Goal: Check status: Check status

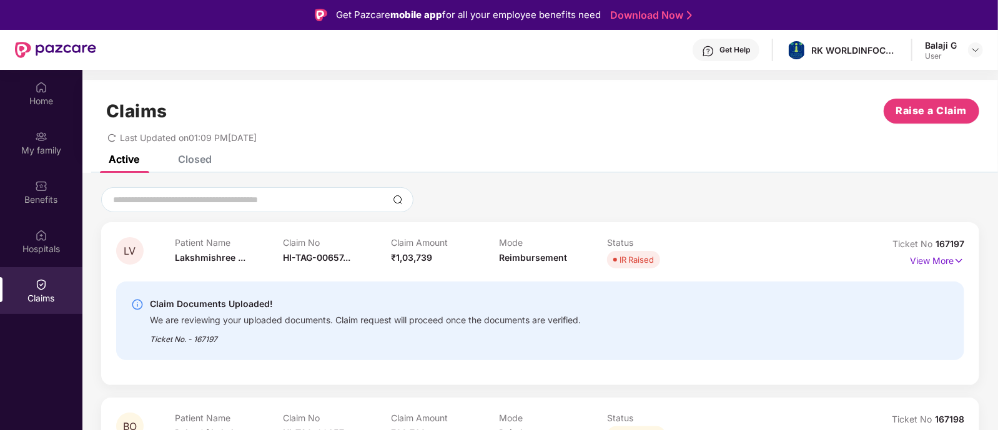
scroll to position [69, 0]
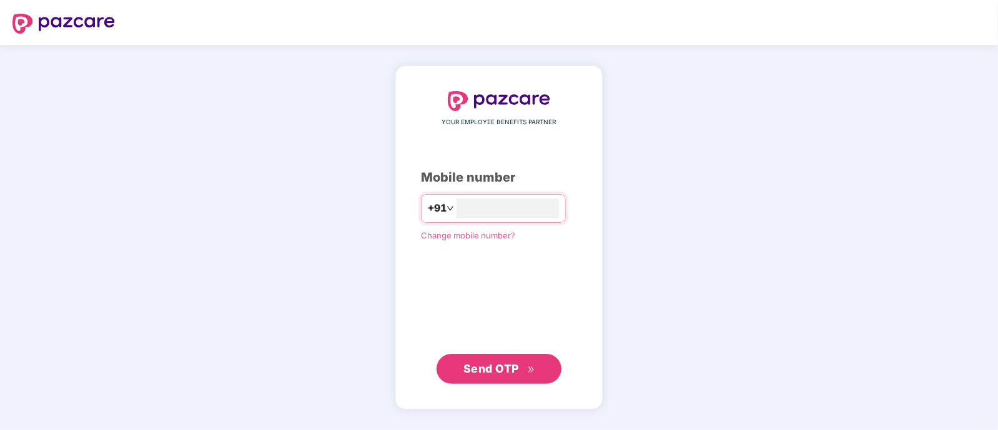
type input "**********"
click at [483, 366] on span "Send OTP" at bounding box center [492, 368] width 56 height 13
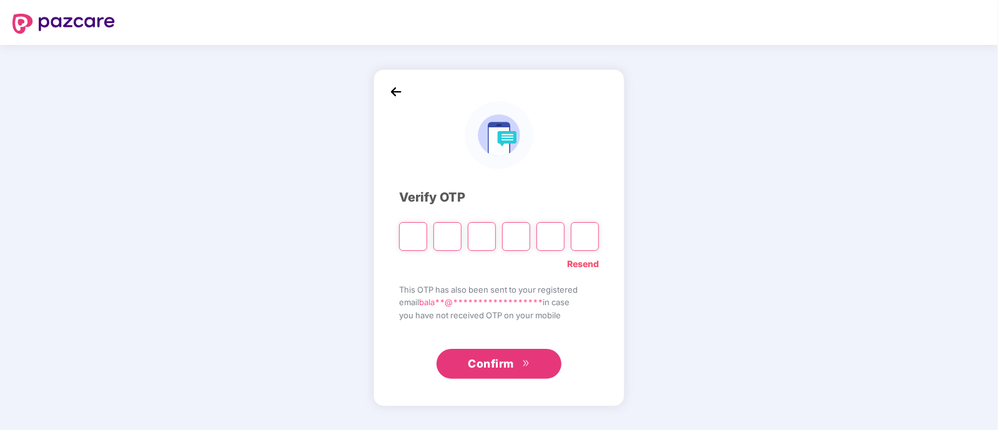
type input "*"
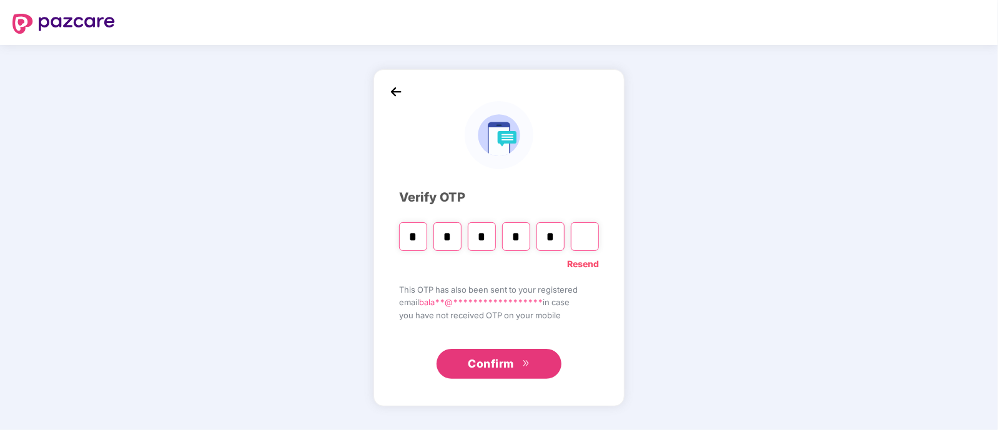
type input "*"
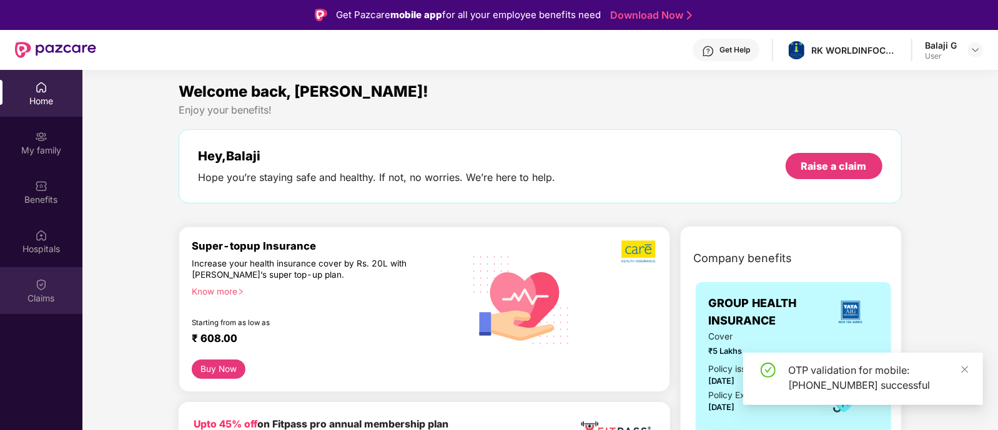
click at [42, 286] on img at bounding box center [41, 285] width 12 height 12
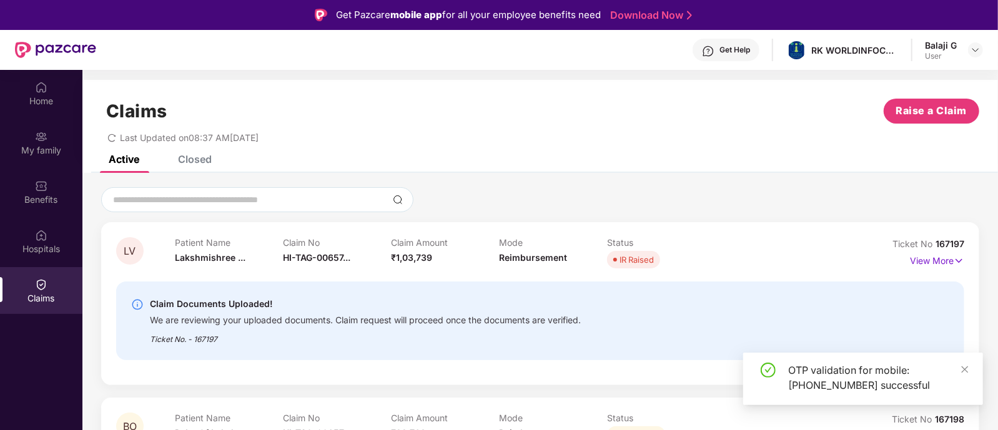
scroll to position [69, 0]
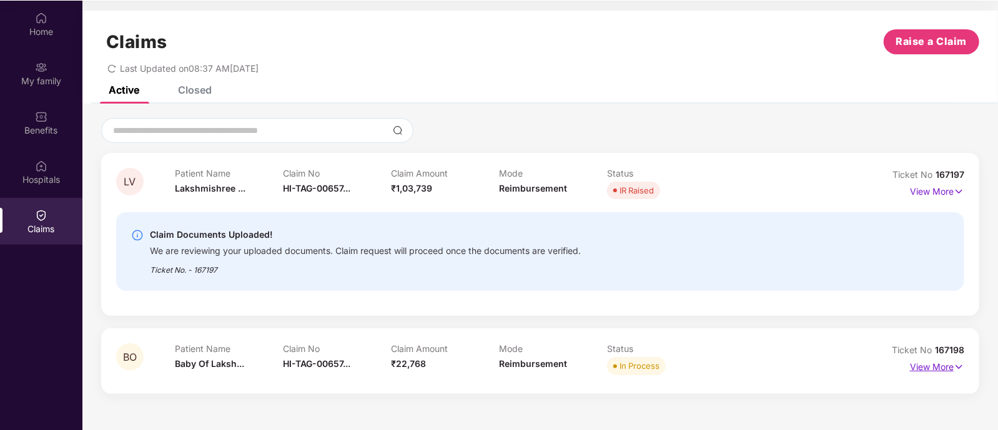
click at [954, 367] on img at bounding box center [959, 368] width 11 height 14
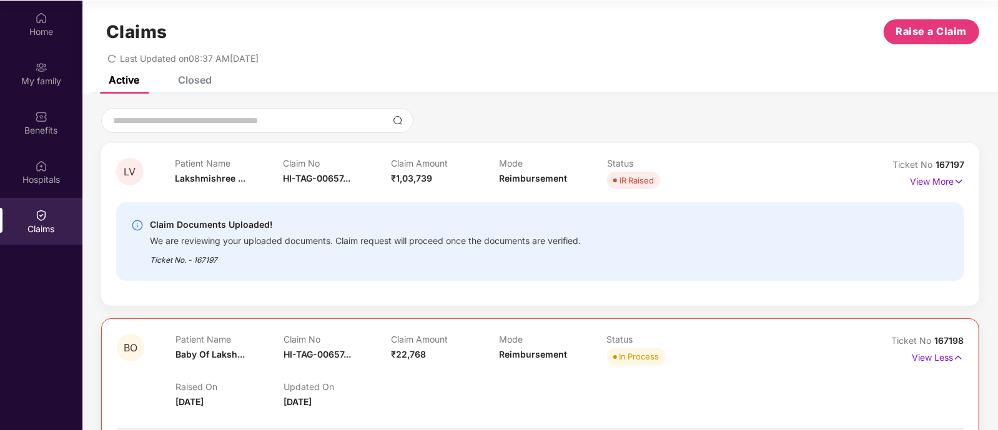
scroll to position [0, 0]
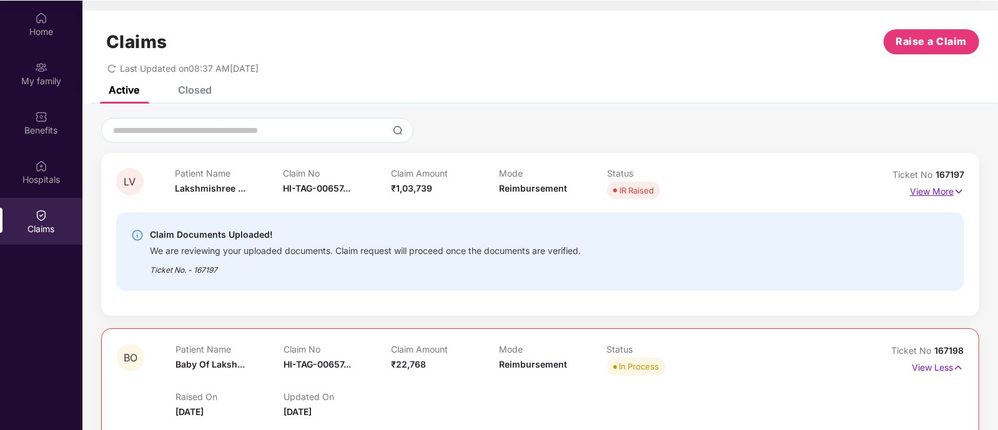
click at [935, 195] on p "View More" at bounding box center [937, 190] width 54 height 17
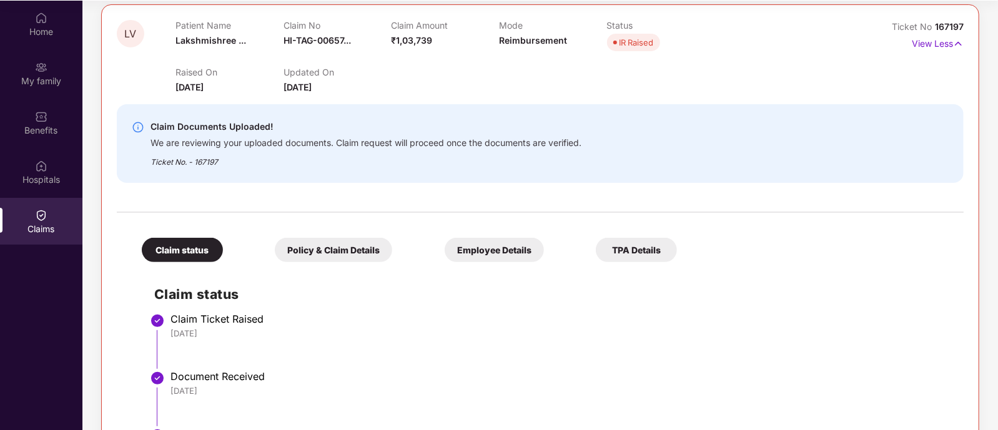
scroll to position [149, 0]
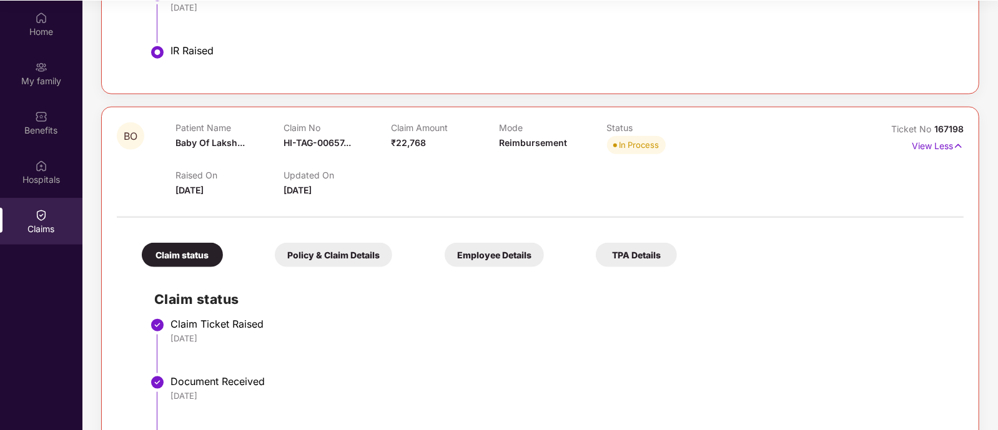
click at [394, 202] on div at bounding box center [540, 211] width 847 height 26
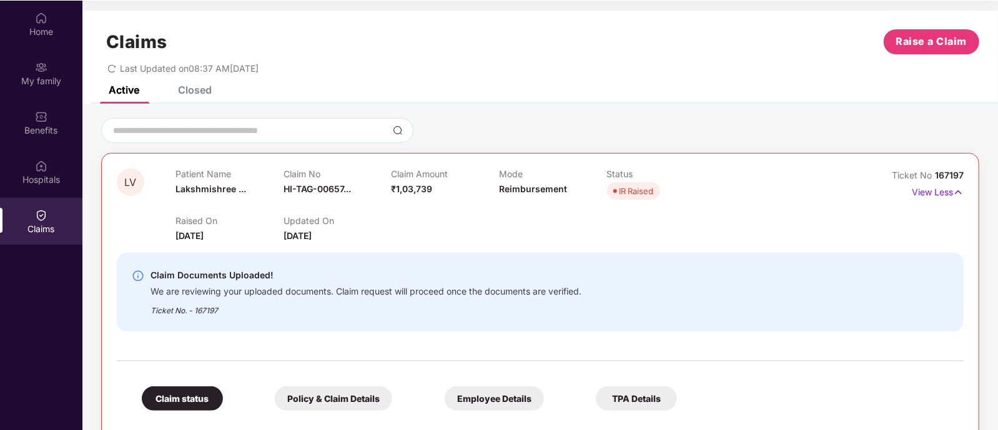
scroll to position [27, 0]
